Goal: Information Seeking & Learning: Compare options

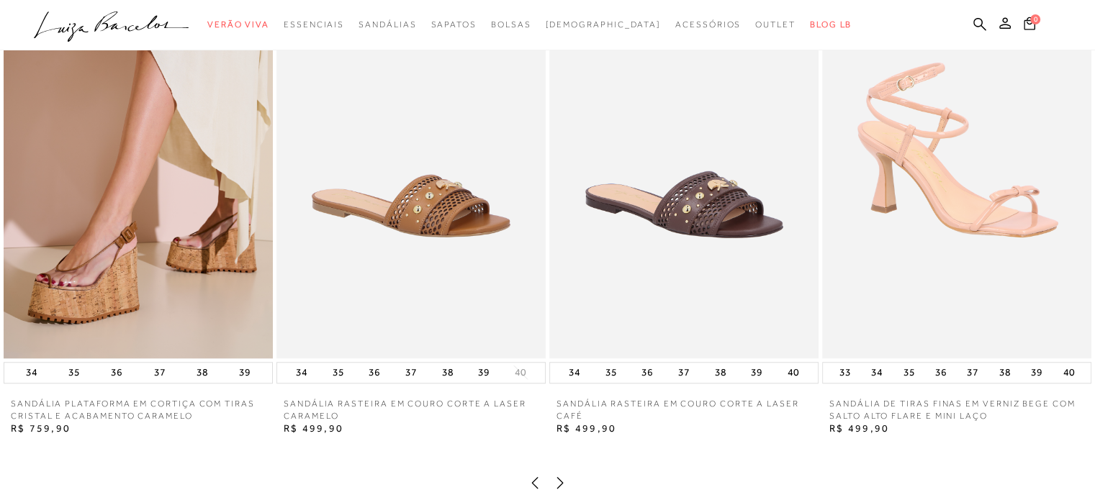
scroll to position [1152, 0]
click at [132, 236] on img at bounding box center [138, 157] width 269 height 404
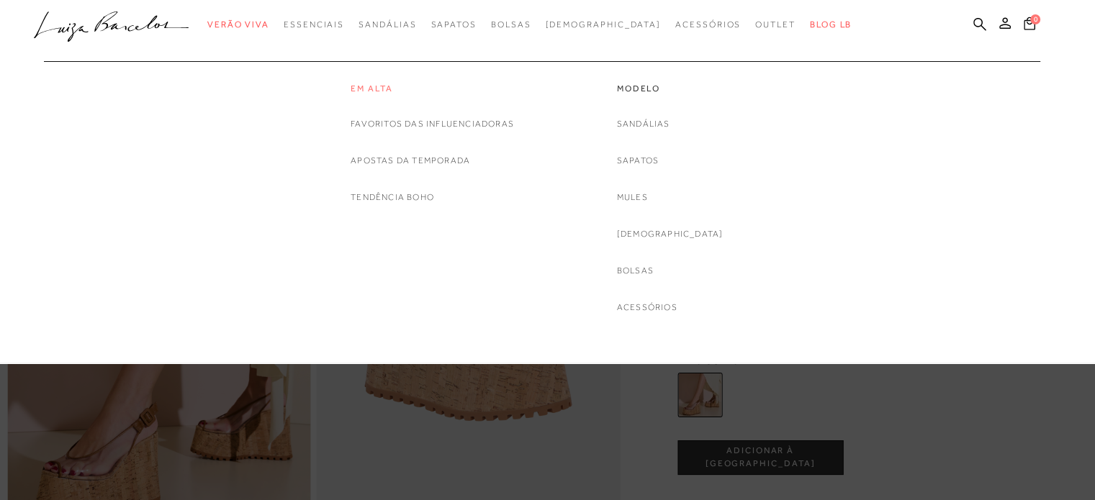
click at [366, 85] on link "Em alta" at bounding box center [432, 89] width 163 height 12
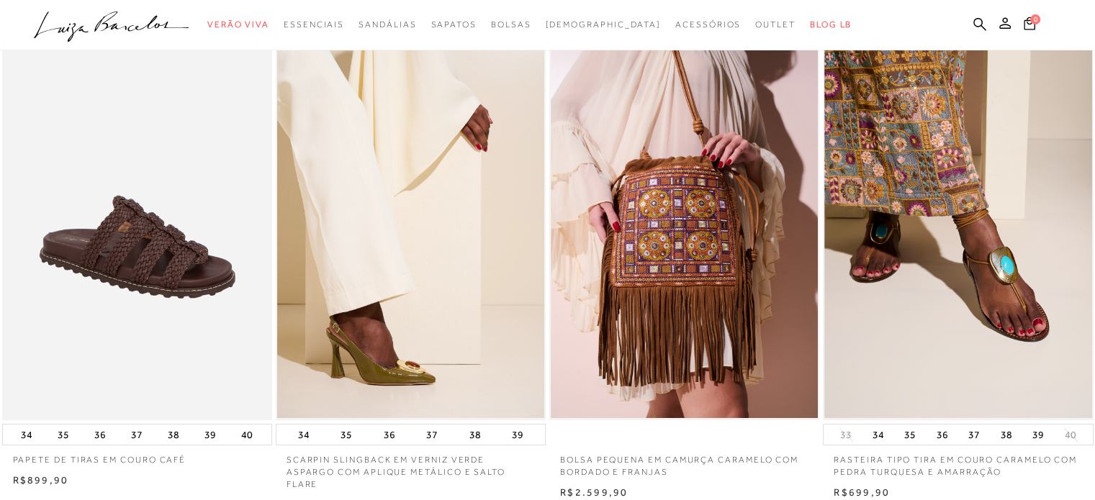
scroll to position [86, 0]
click at [893, 103] on img at bounding box center [958, 217] width 269 height 405
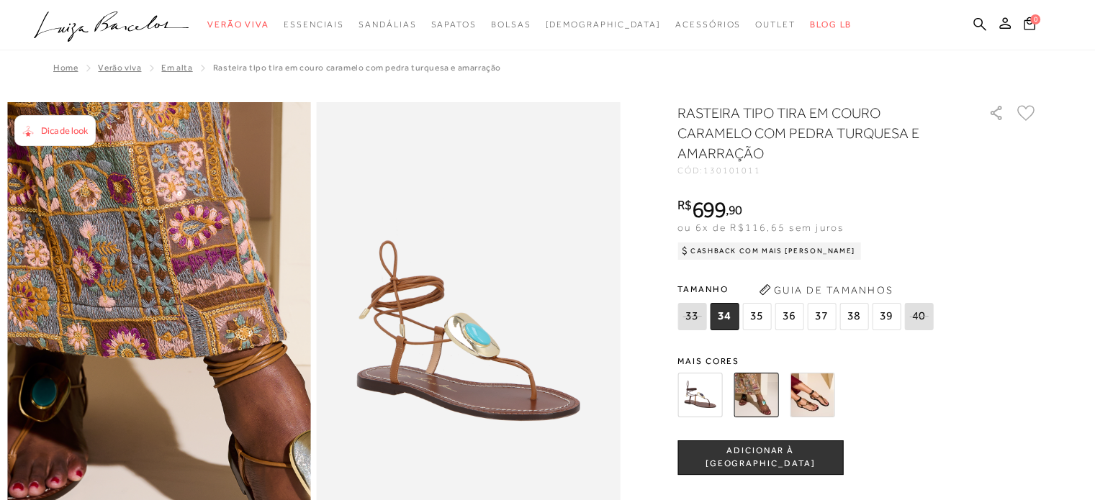
click at [96, 300] on img at bounding box center [217, 363] width 607 height 911
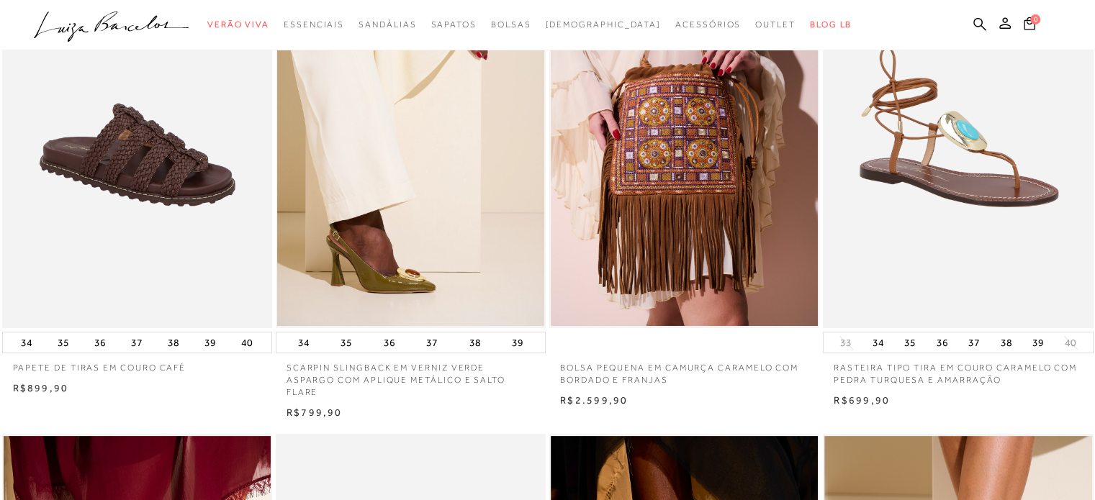
scroll to position [174, 0]
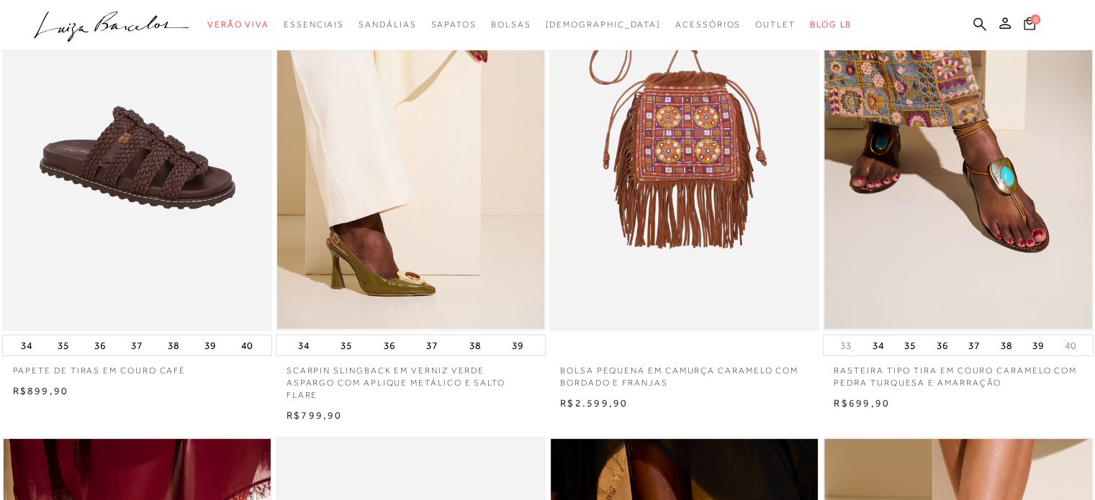
click at [668, 172] on img at bounding box center [685, 129] width 269 height 405
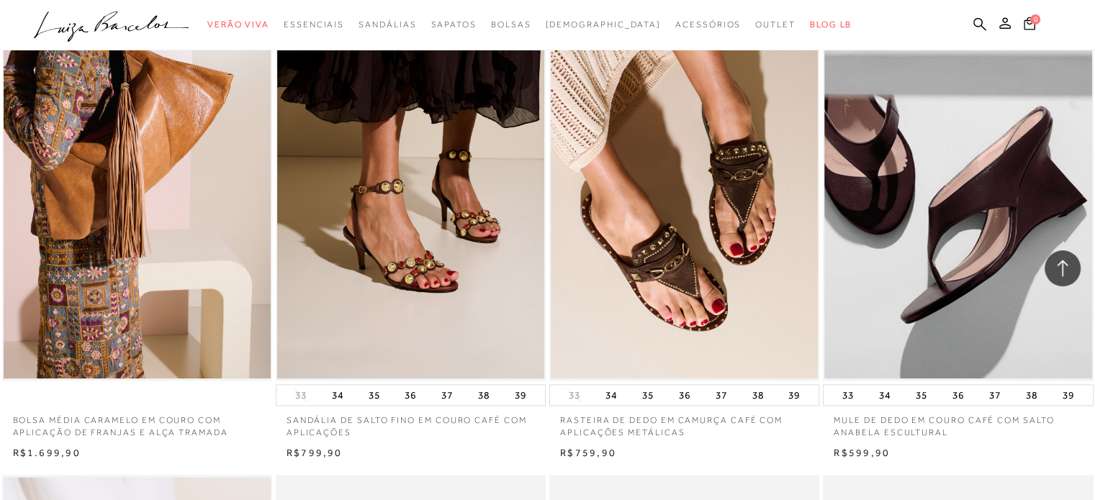
scroll to position [1634, 0]
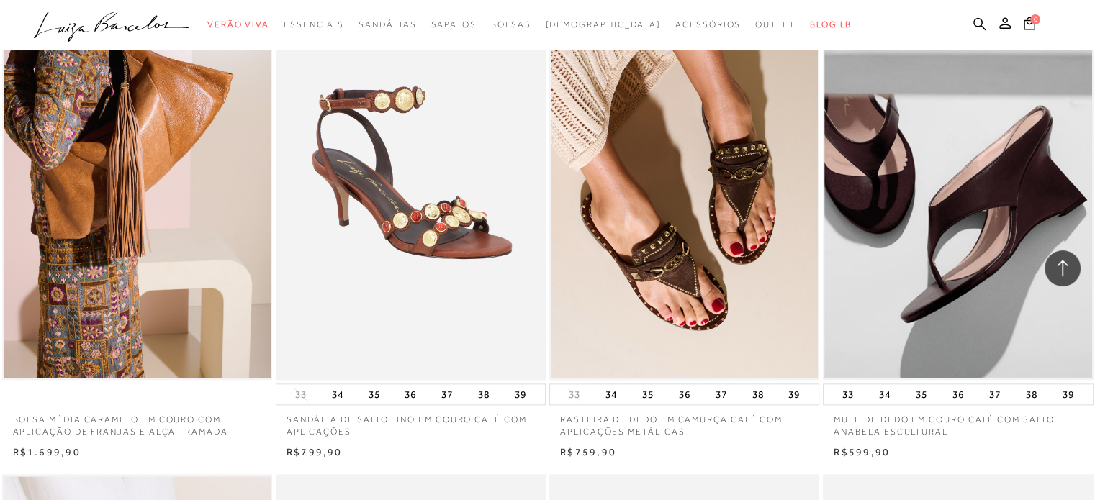
click at [415, 284] on img at bounding box center [411, 177] width 269 height 405
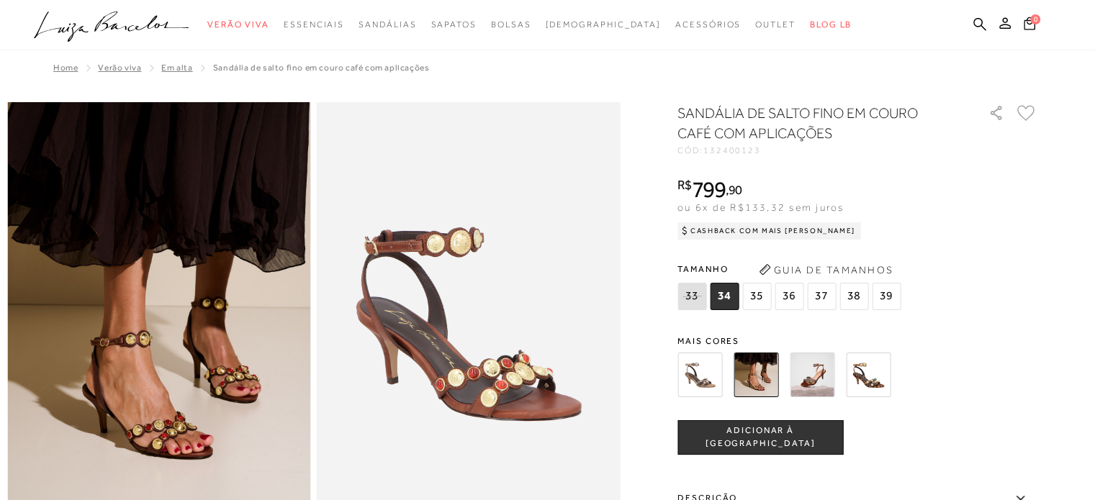
click at [970, 169] on div "SANDÁLIA DE SALTO FINO EM COURO CAFÉ COM APLICAÇÕES CÓD: 132400123 × É necessár…" at bounding box center [857, 423] width 360 height 641
click at [863, 385] on img at bounding box center [868, 375] width 45 height 45
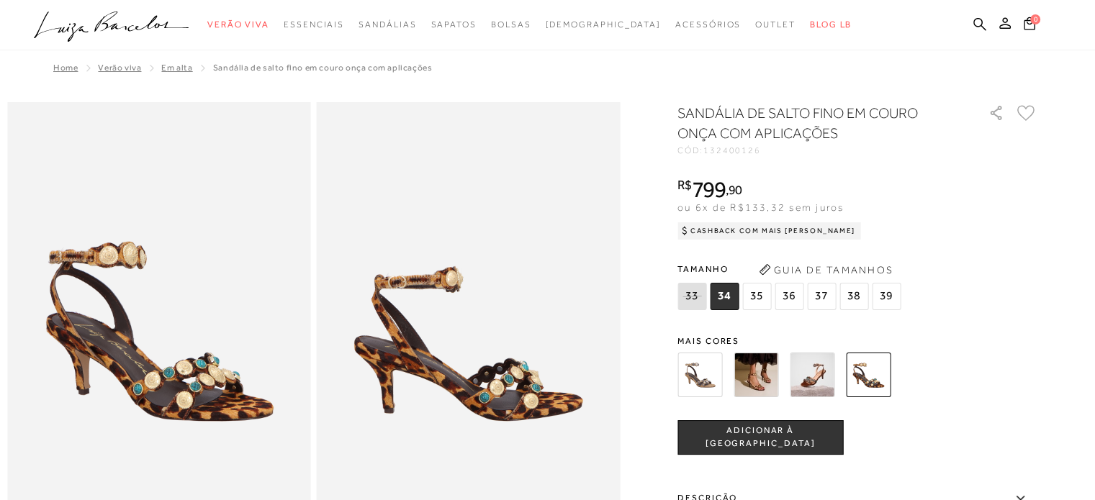
click at [706, 385] on img at bounding box center [699, 375] width 45 height 45
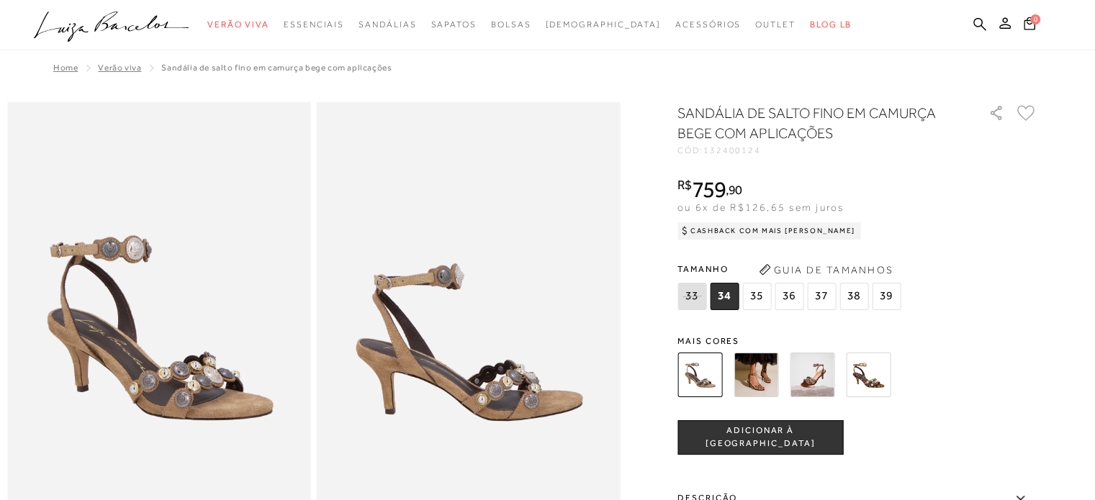
click at [771, 369] on img at bounding box center [756, 375] width 45 height 45
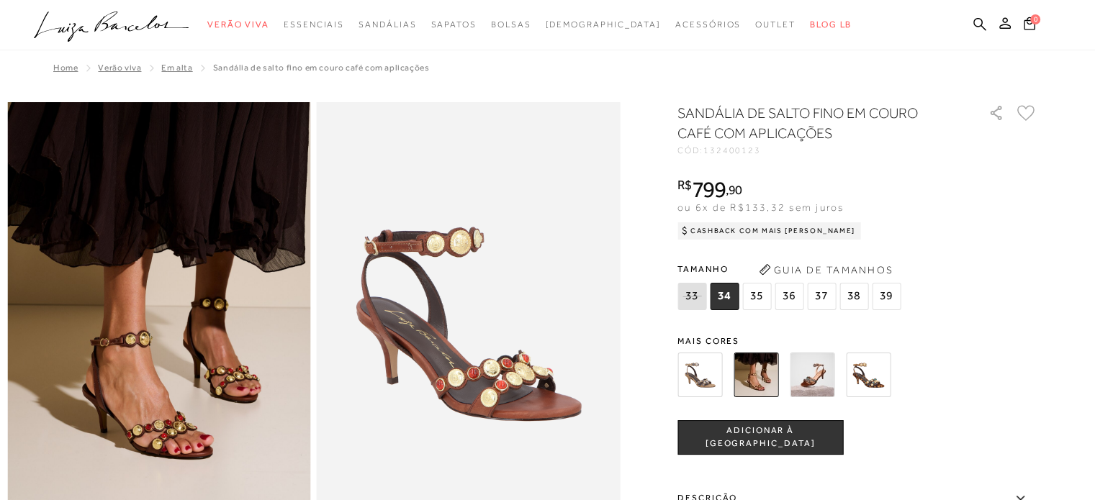
click at [824, 364] on img at bounding box center [812, 375] width 45 height 45
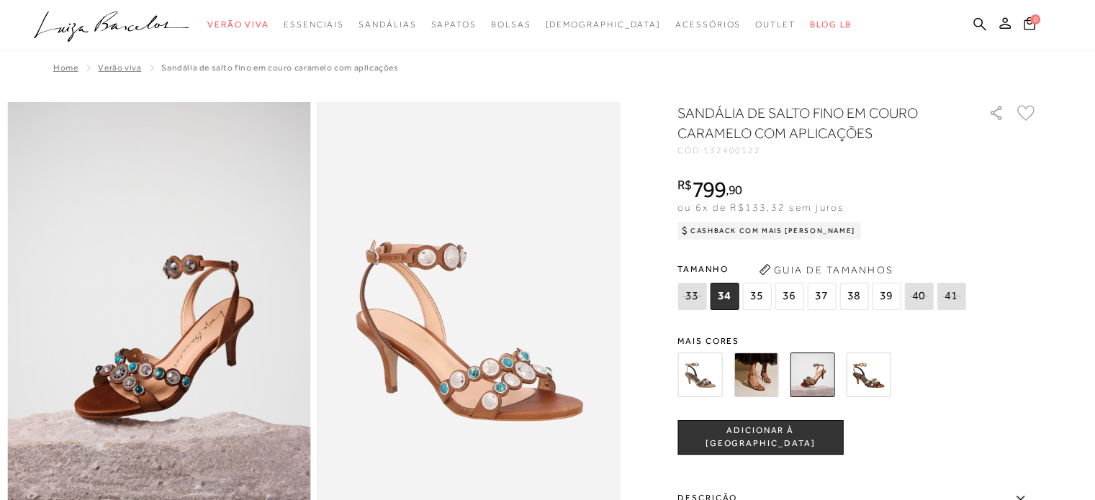
click at [873, 393] on img at bounding box center [868, 375] width 45 height 45
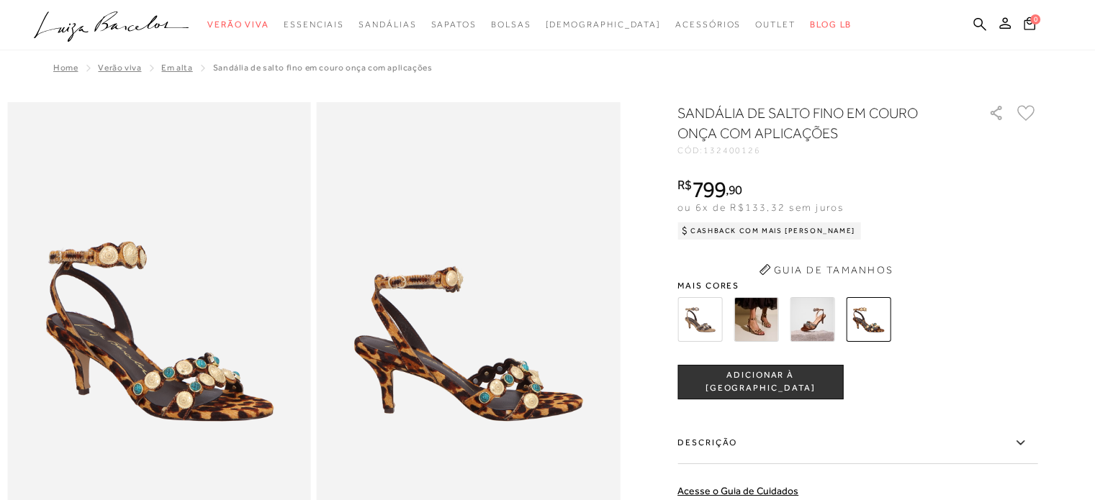
click at [875, 372] on div "tamanho 33 34 35 36 37 38 39 Escolha sua numeração para prosseguir com a sua co…" at bounding box center [857, 382] width 360 height 35
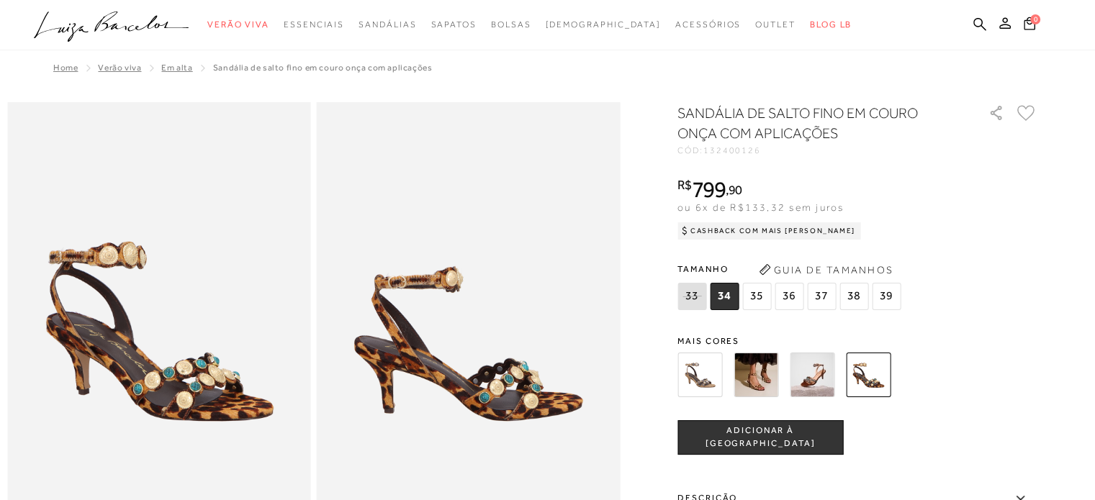
click at [753, 368] on img at bounding box center [756, 375] width 45 height 45
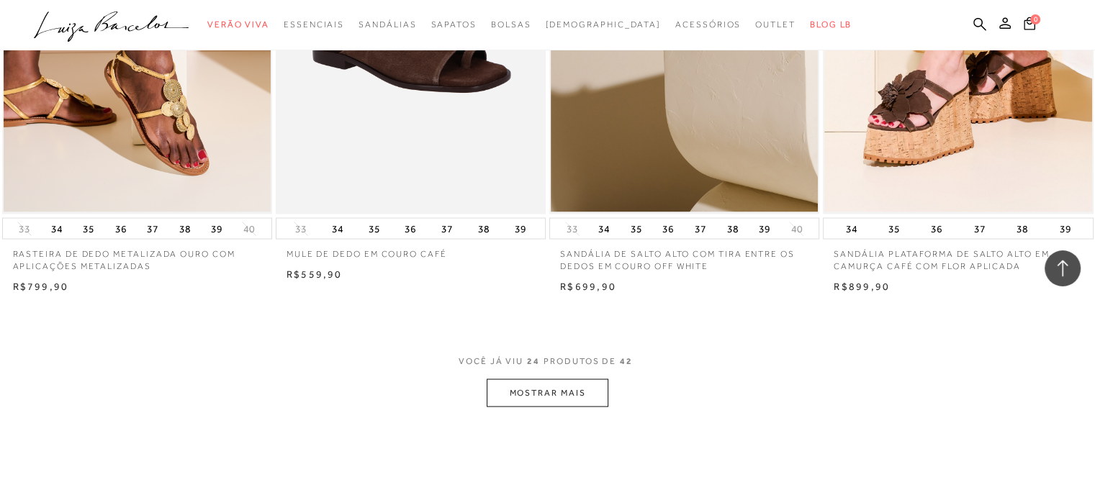
scroll to position [2796, 0]
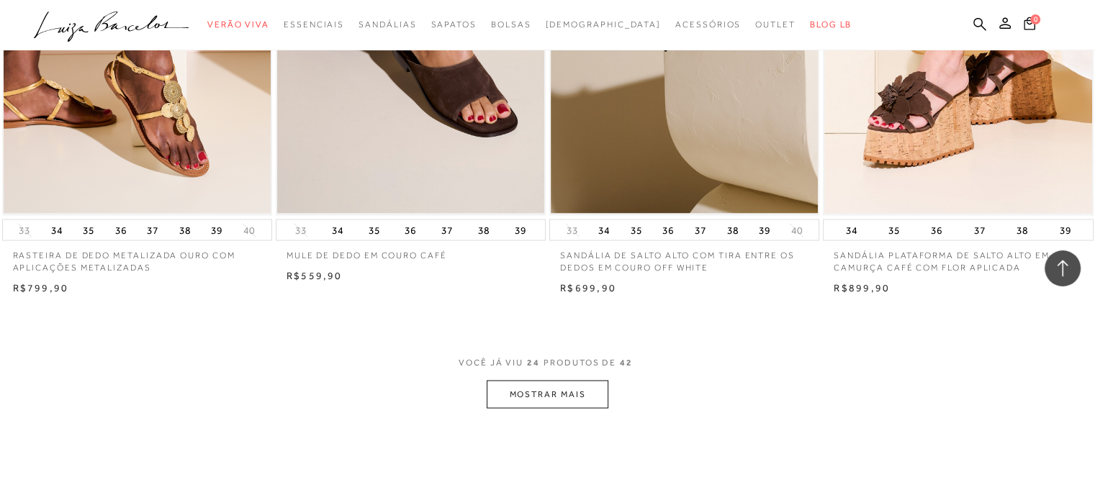
click at [539, 381] on button "MOSTRAR MAIS" at bounding box center [547, 395] width 121 height 28
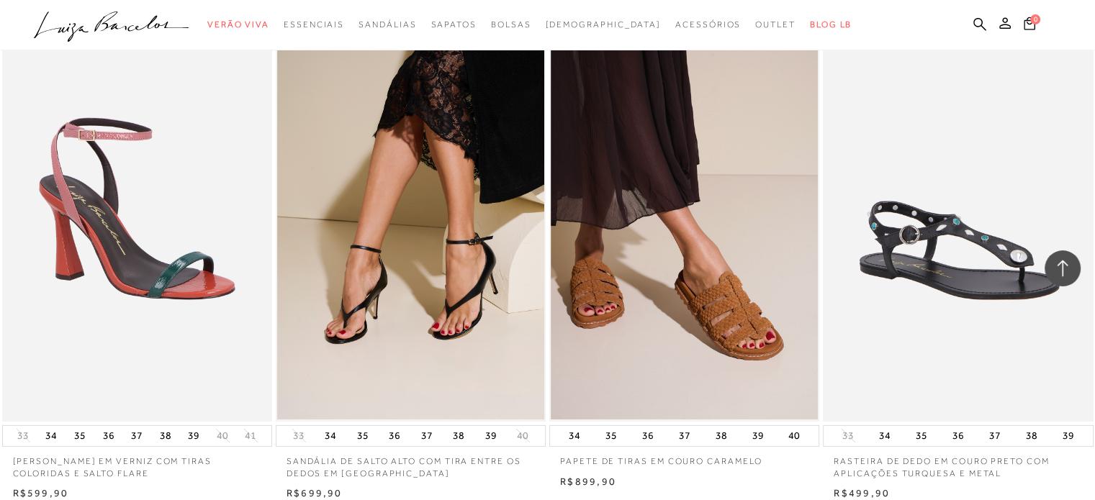
scroll to position [4660, 0]
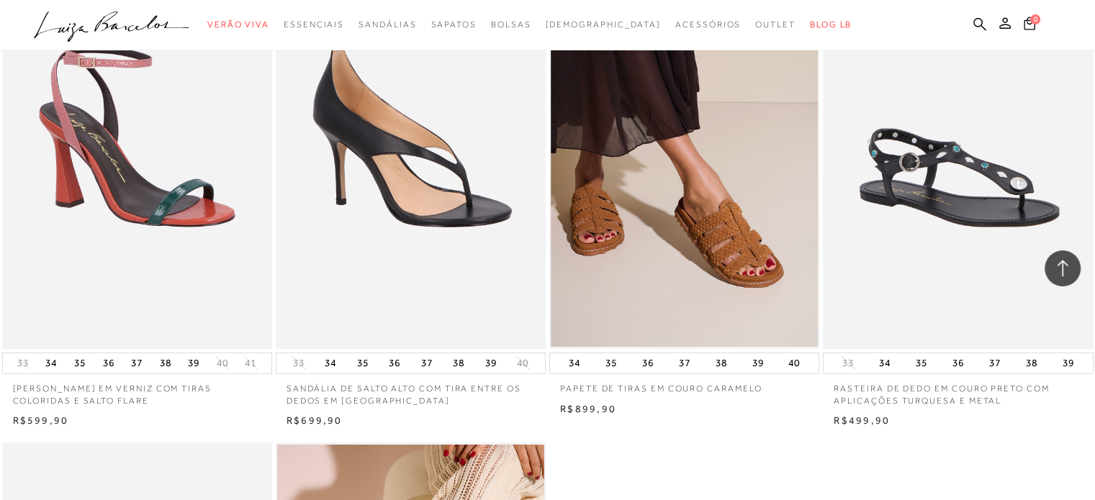
click at [457, 302] on ul at bounding box center [410, 146] width 267 height 401
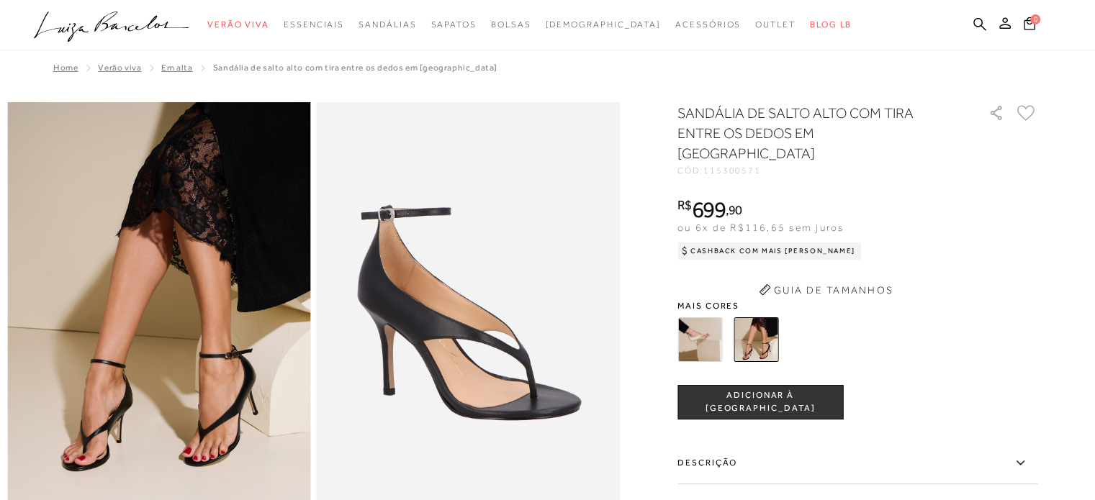
click at [441, 184] on img at bounding box center [469, 329] width 304 height 455
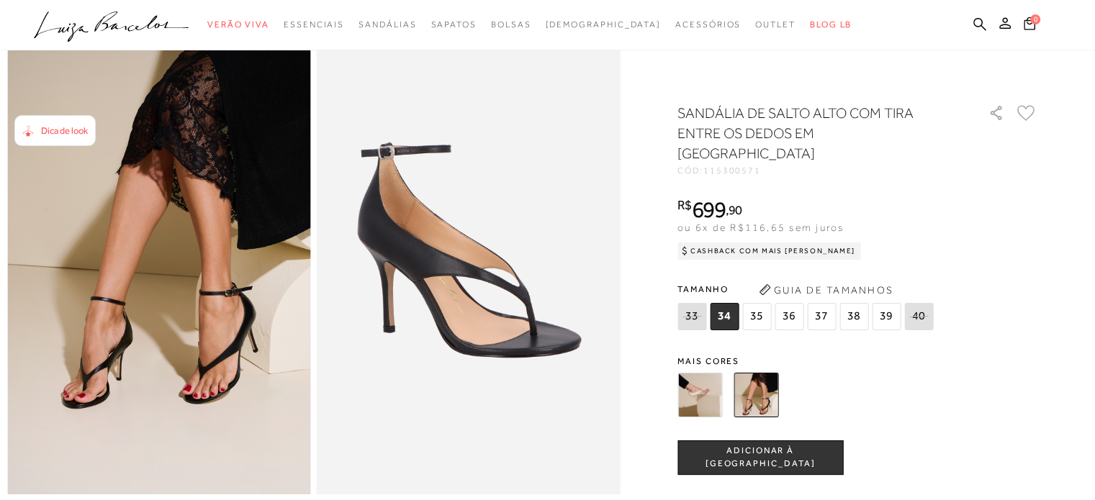
scroll to position [63, 0]
click at [697, 376] on img at bounding box center [699, 395] width 45 height 45
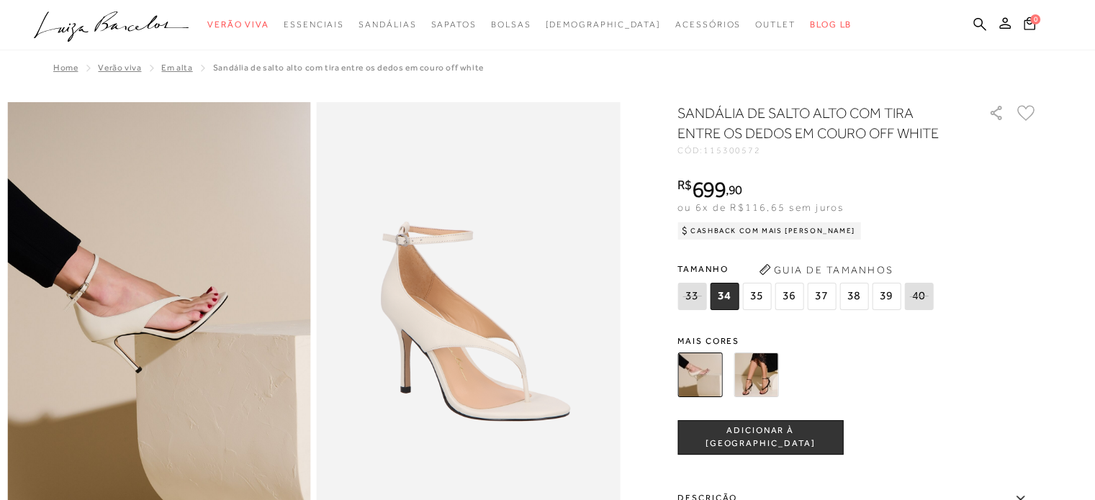
click at [763, 363] on img at bounding box center [756, 375] width 45 height 45
